Goal: Task Accomplishment & Management: Manage account settings

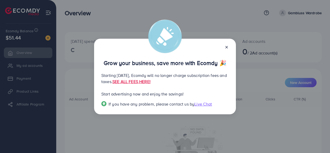
click at [226, 46] on line at bounding box center [227, 47] width 2 height 2
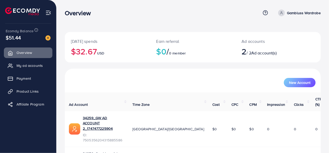
scroll to position [15, 0]
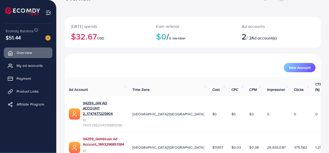
click at [124, 136] on link "34259_Gambluss Ad Account_1693296851384" at bounding box center [103, 141] width 41 height 11
click at [29, 66] on span "My ad accounts" at bounding box center [31, 65] width 26 height 5
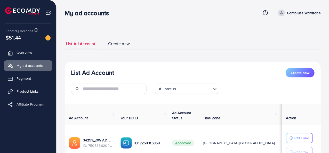
scroll to position [82, 0]
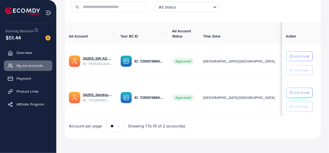
click at [299, 92] on p "Add Fund" at bounding box center [302, 93] width 16 height 6
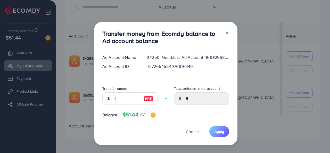
click at [145, 99] on img at bounding box center [148, 98] width 9 height 6
type input "**"
type input "*****"
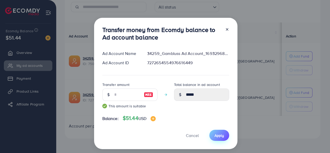
click at [220, 138] on span "Apply" at bounding box center [220, 135] width 10 height 5
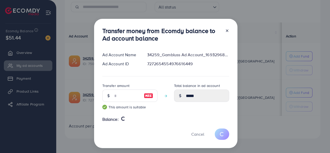
type input "*"
